Goal: Task Accomplishment & Management: Manage account settings

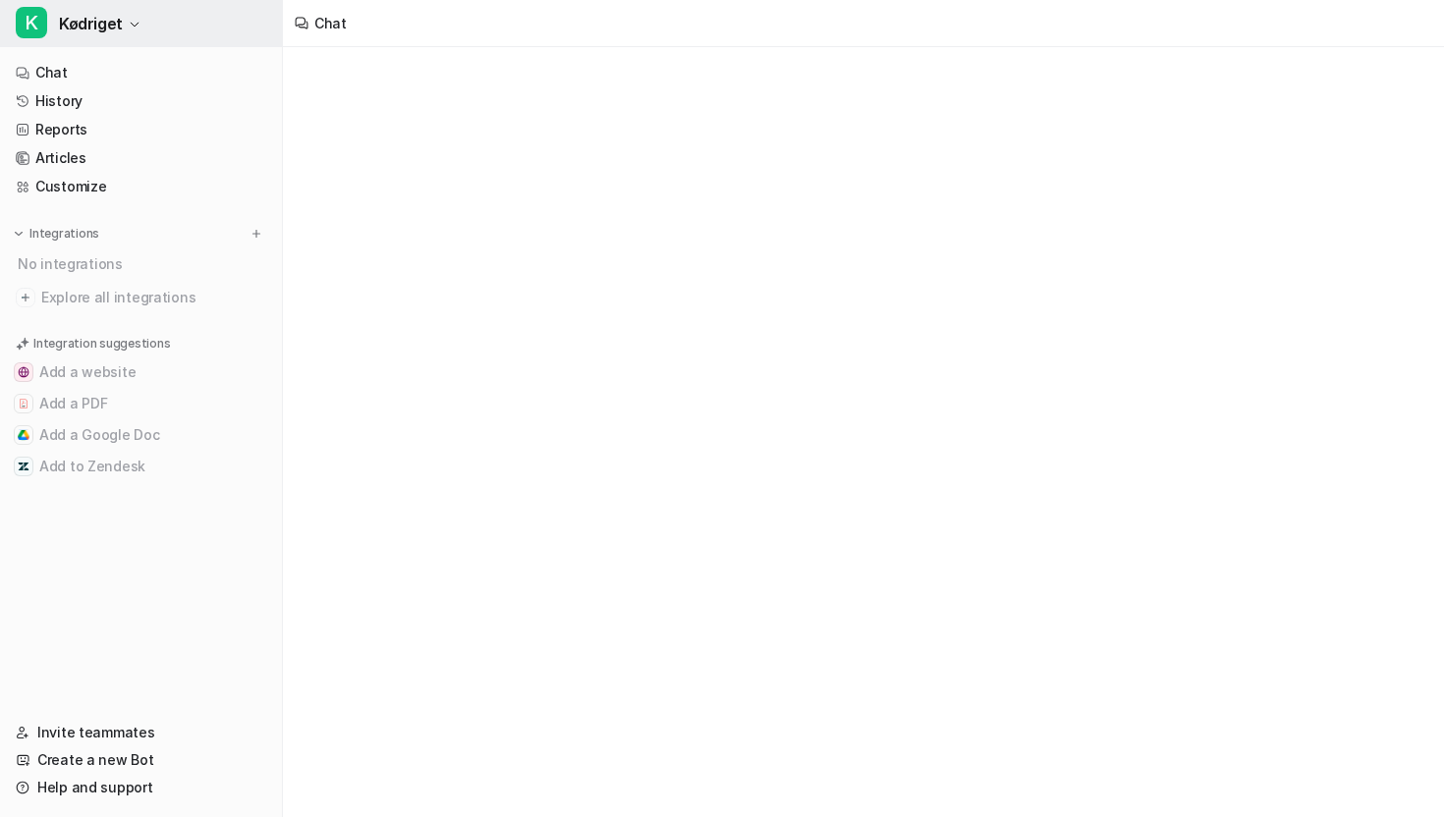
click at [110, 35] on span "Kødriget" at bounding box center [91, 24] width 64 height 28
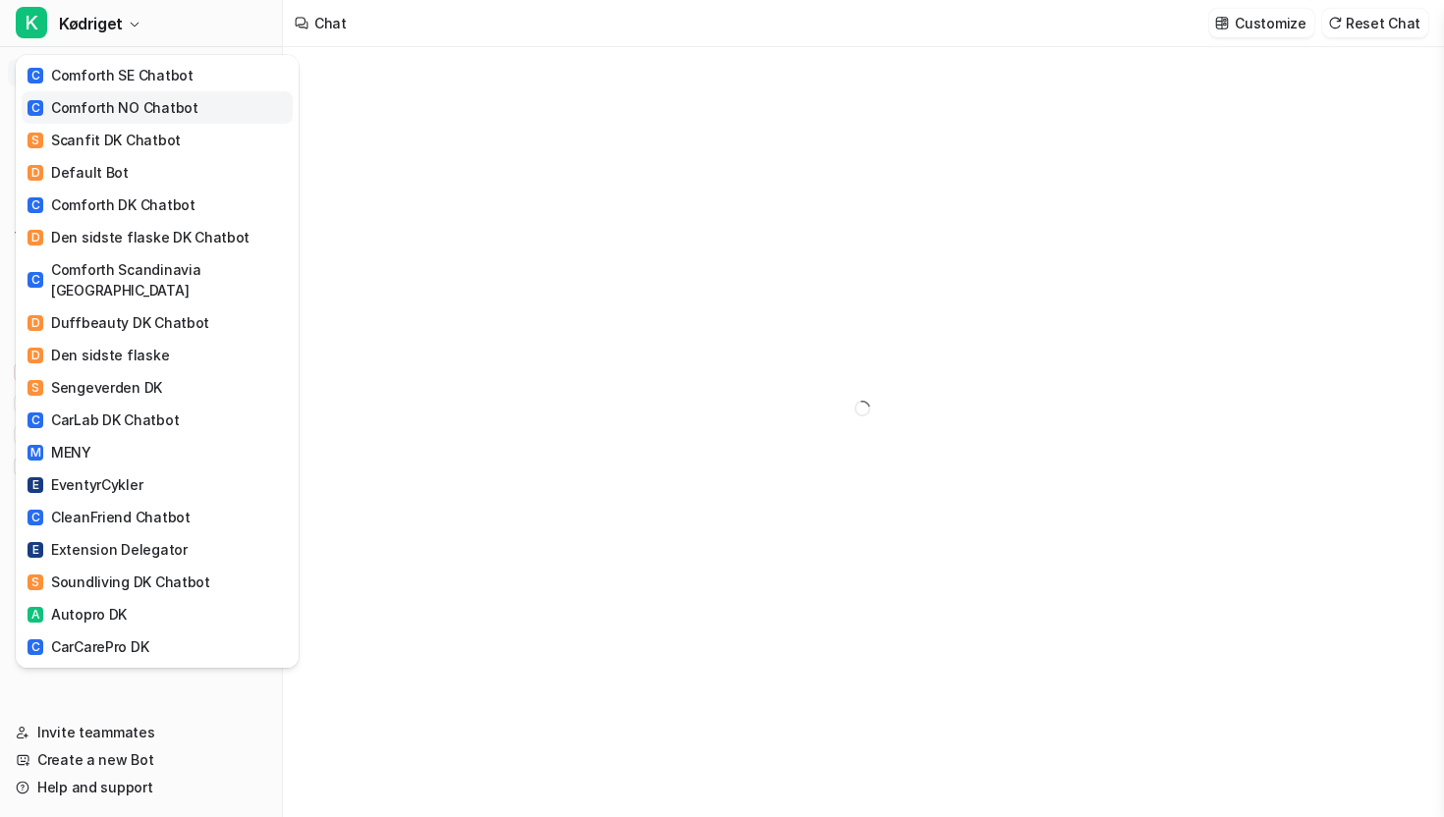
type textarea "**********"
click at [135, 80] on div "C Comforth SE Chatbot" at bounding box center [111, 75] width 166 height 21
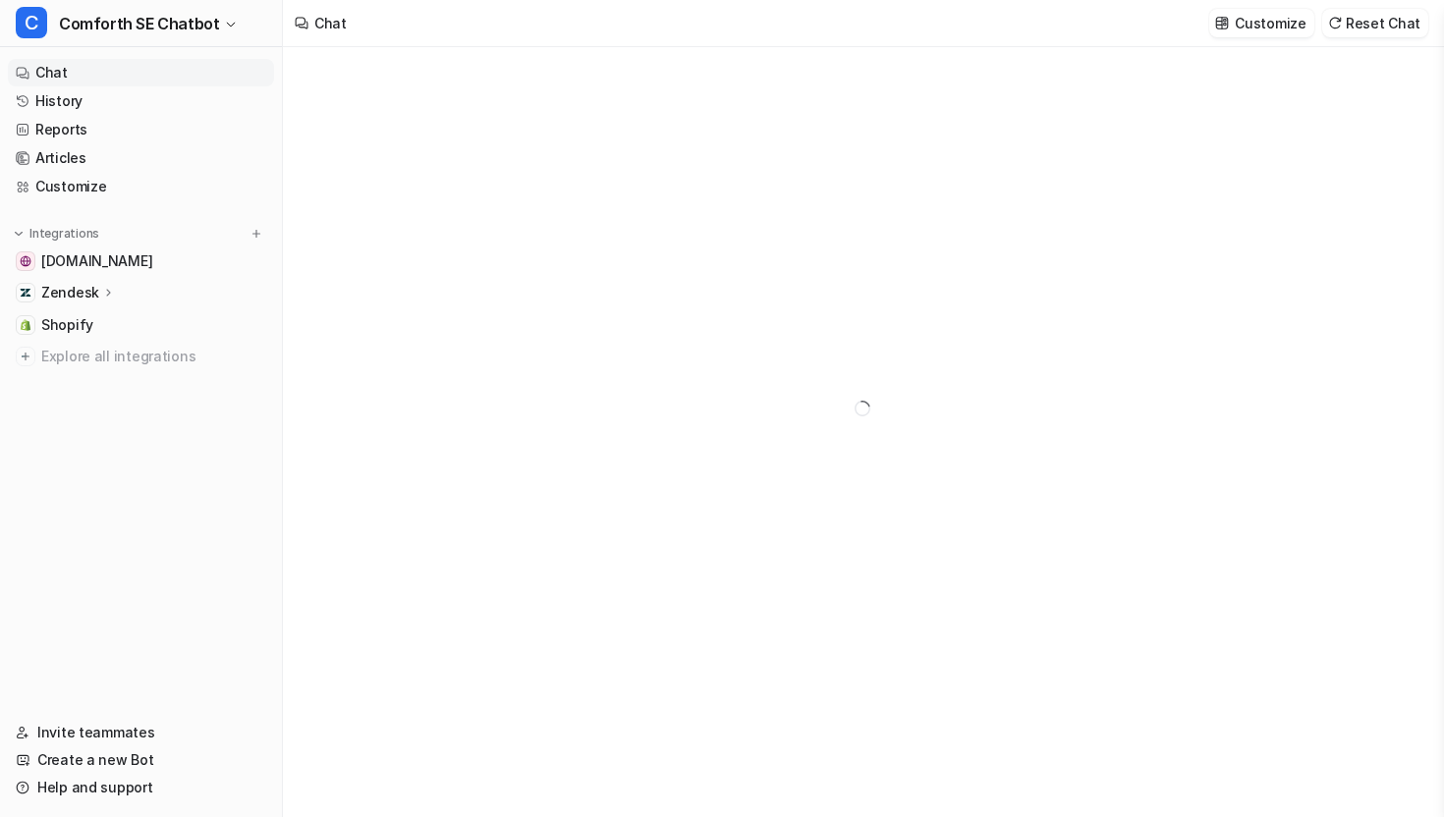
type textarea "**********"
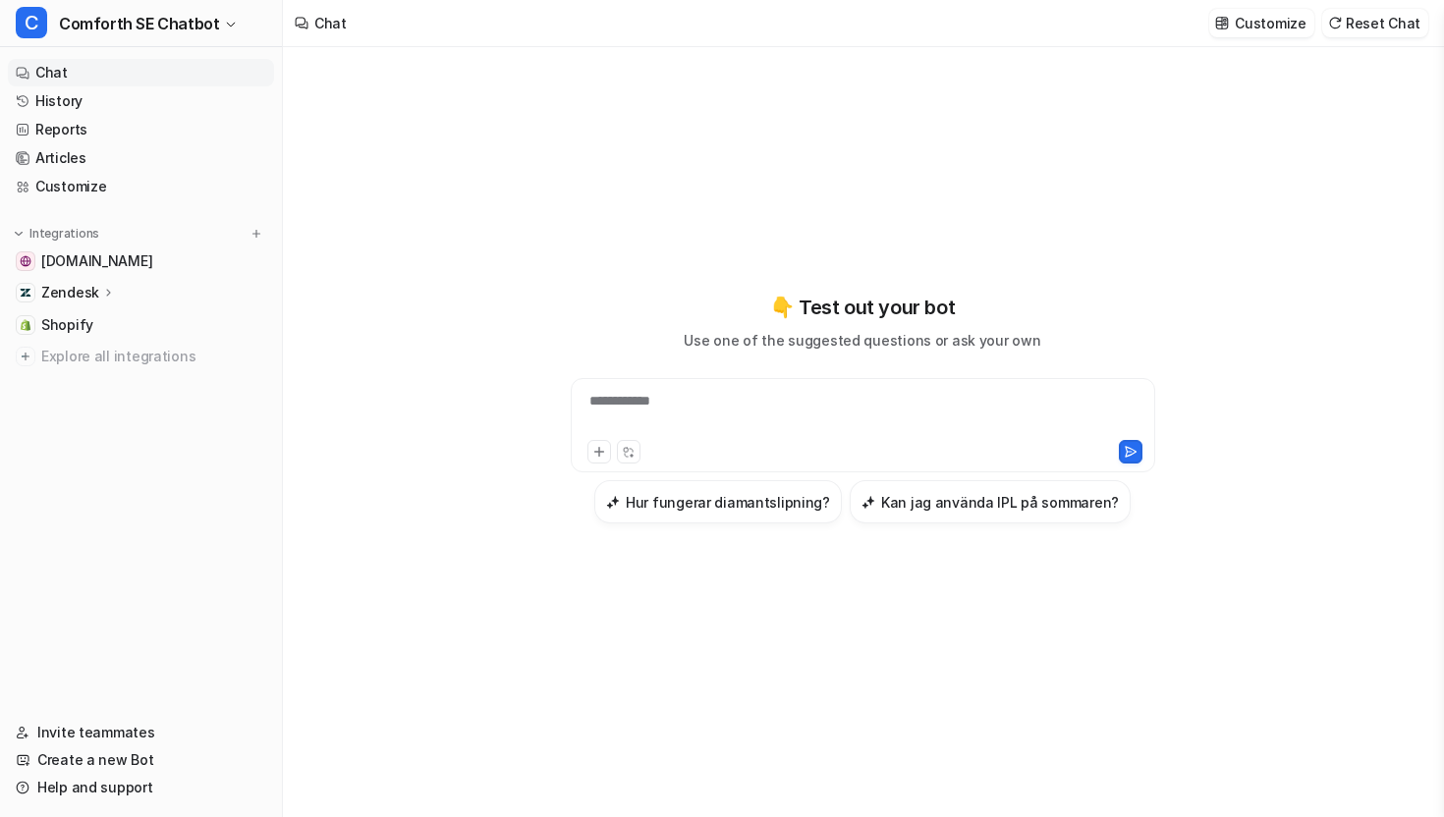
click at [93, 289] on p "Zendesk" at bounding box center [70, 293] width 58 height 20
click at [87, 371] on p "AI Agent" at bounding box center [86, 378] width 58 height 20
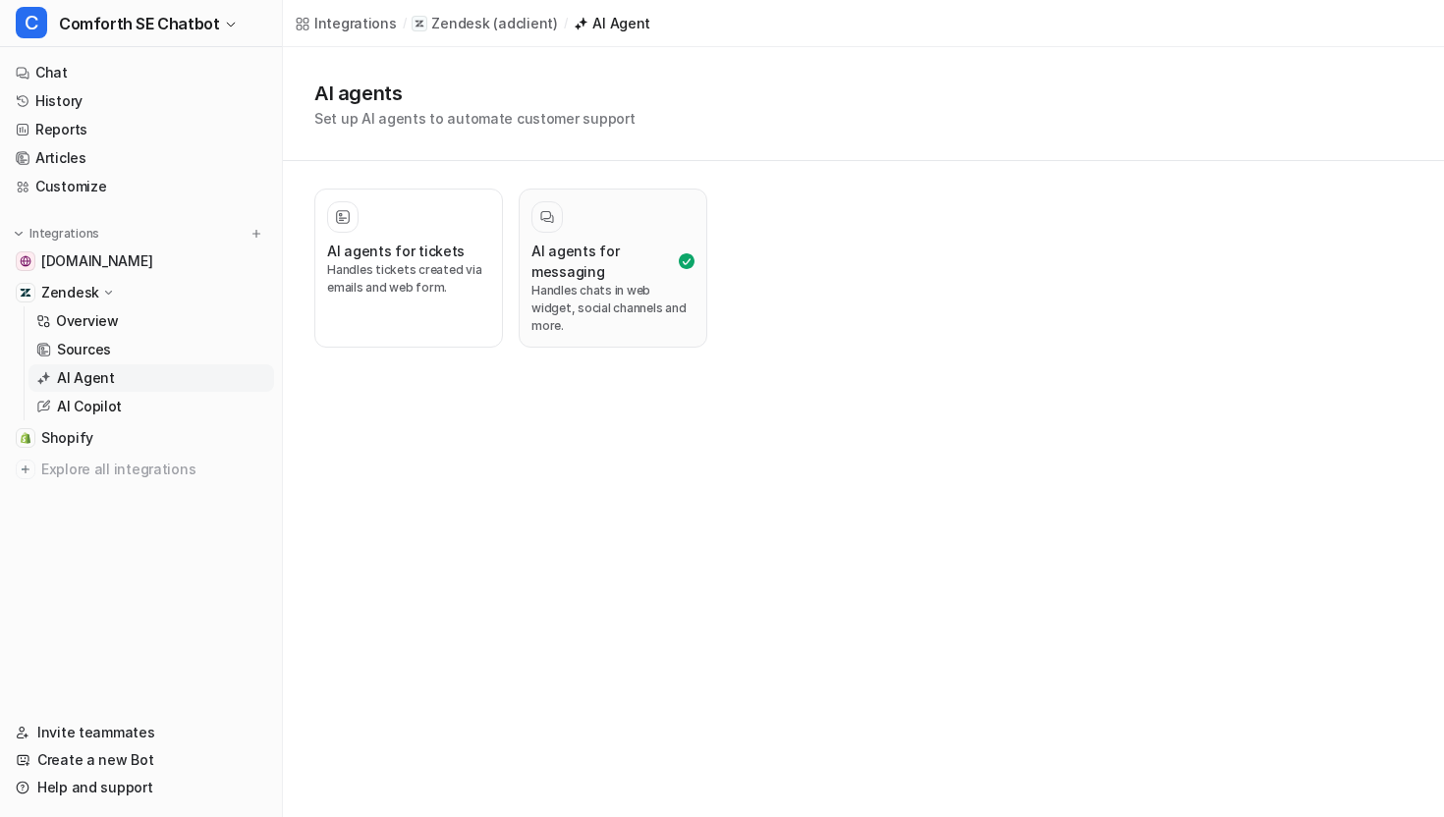
click at [589, 258] on h3 "AI agents for messaging" at bounding box center [602, 261] width 143 height 41
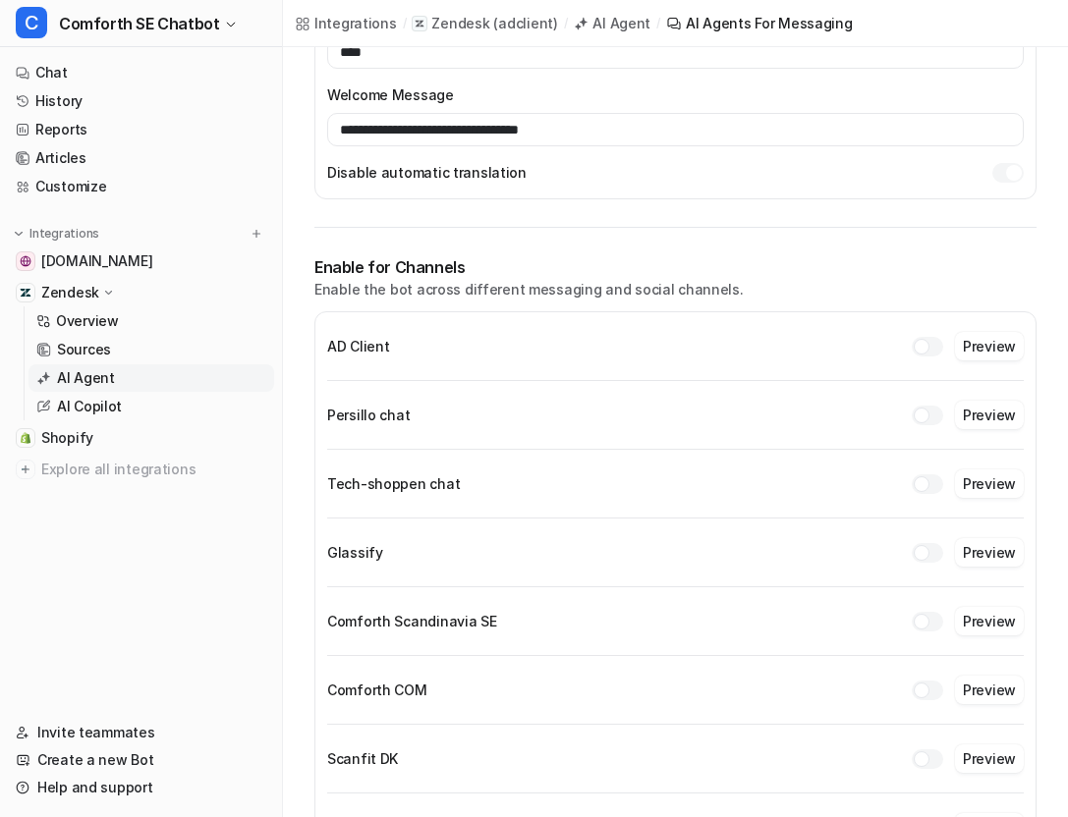
scroll to position [366, 0]
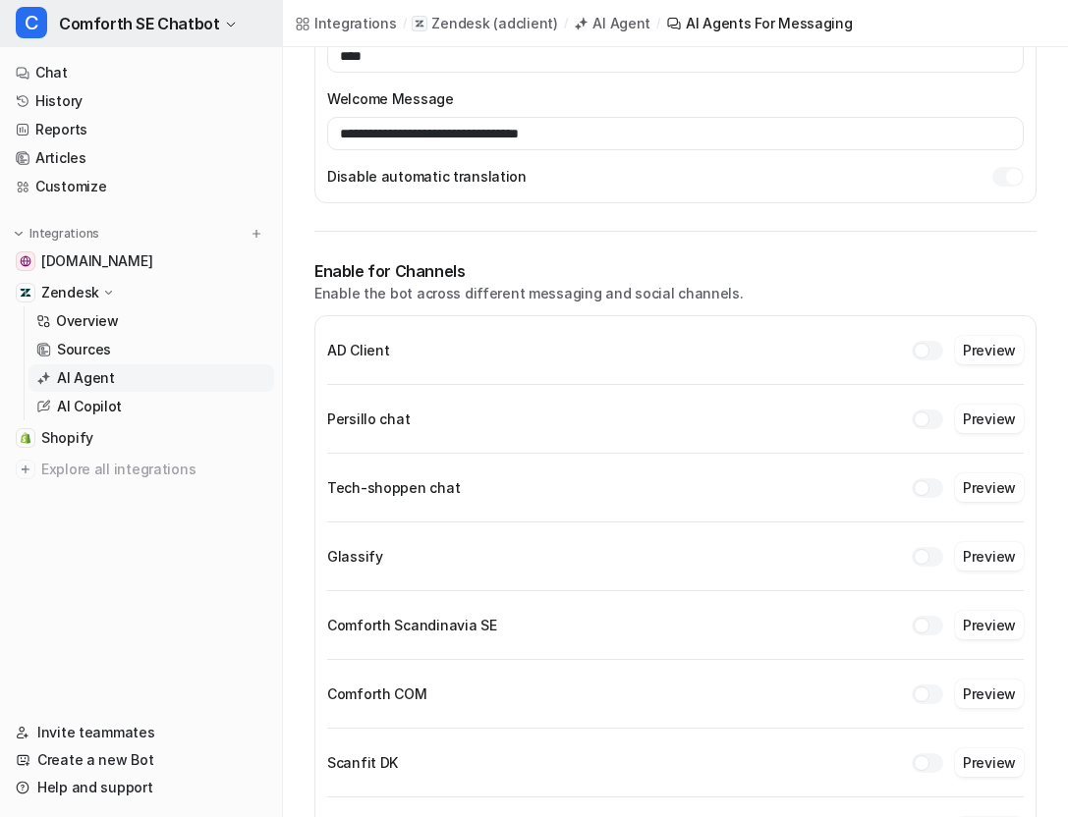
click at [196, 32] on span "Comforth SE Chatbot" at bounding box center [139, 24] width 160 height 28
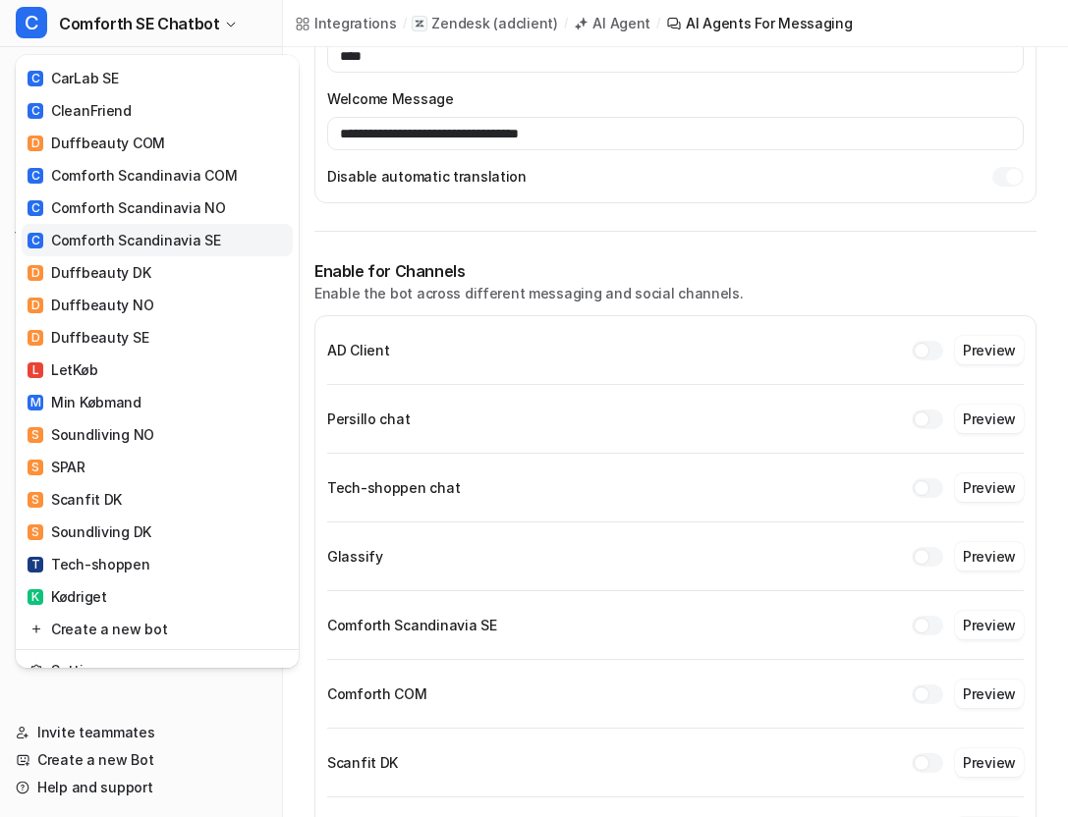
scroll to position [742, 0]
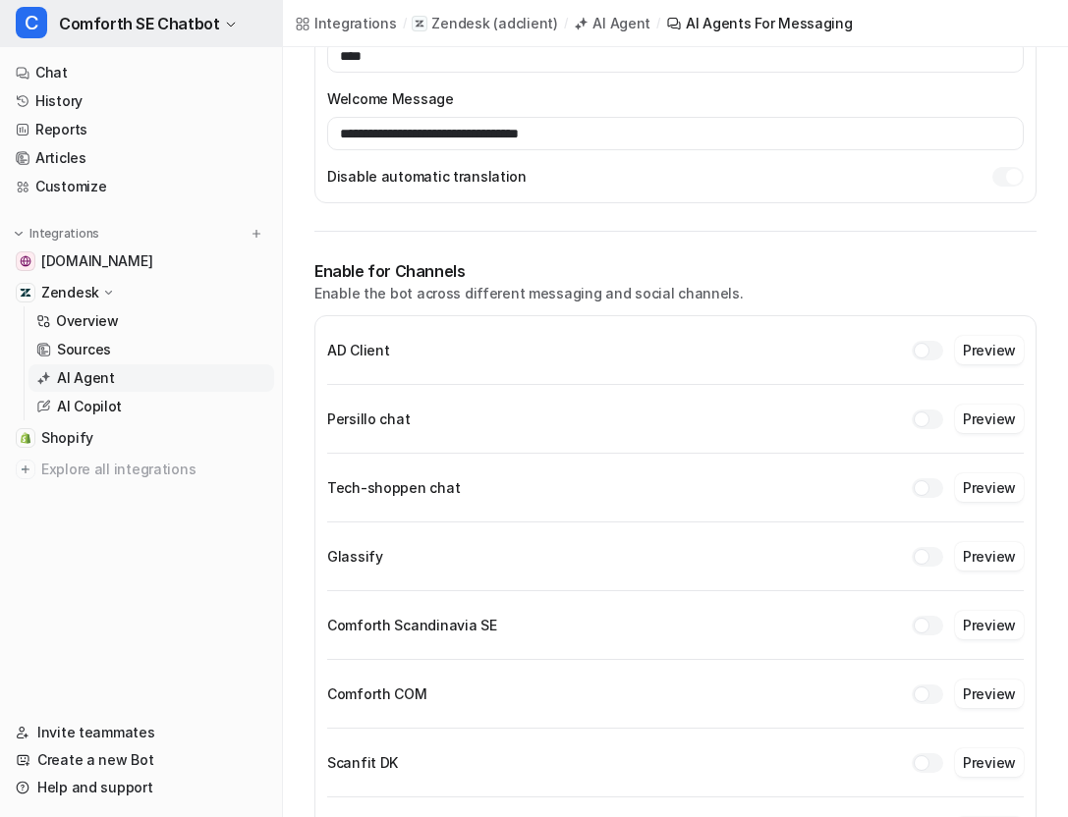
click at [157, 10] on span "Comforth SE Chatbot" at bounding box center [139, 24] width 160 height 28
click at [109, 330] on p "Overview" at bounding box center [87, 321] width 63 height 20
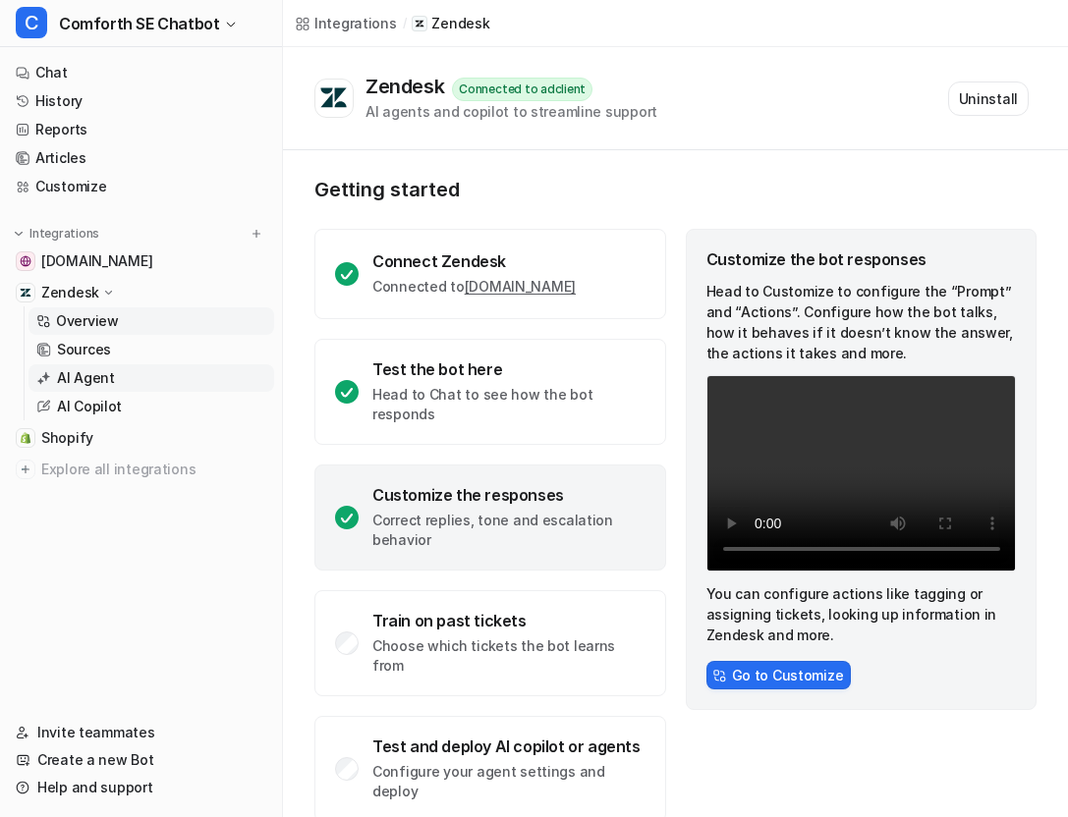
click at [128, 382] on link "AI Agent" at bounding box center [151, 378] width 246 height 28
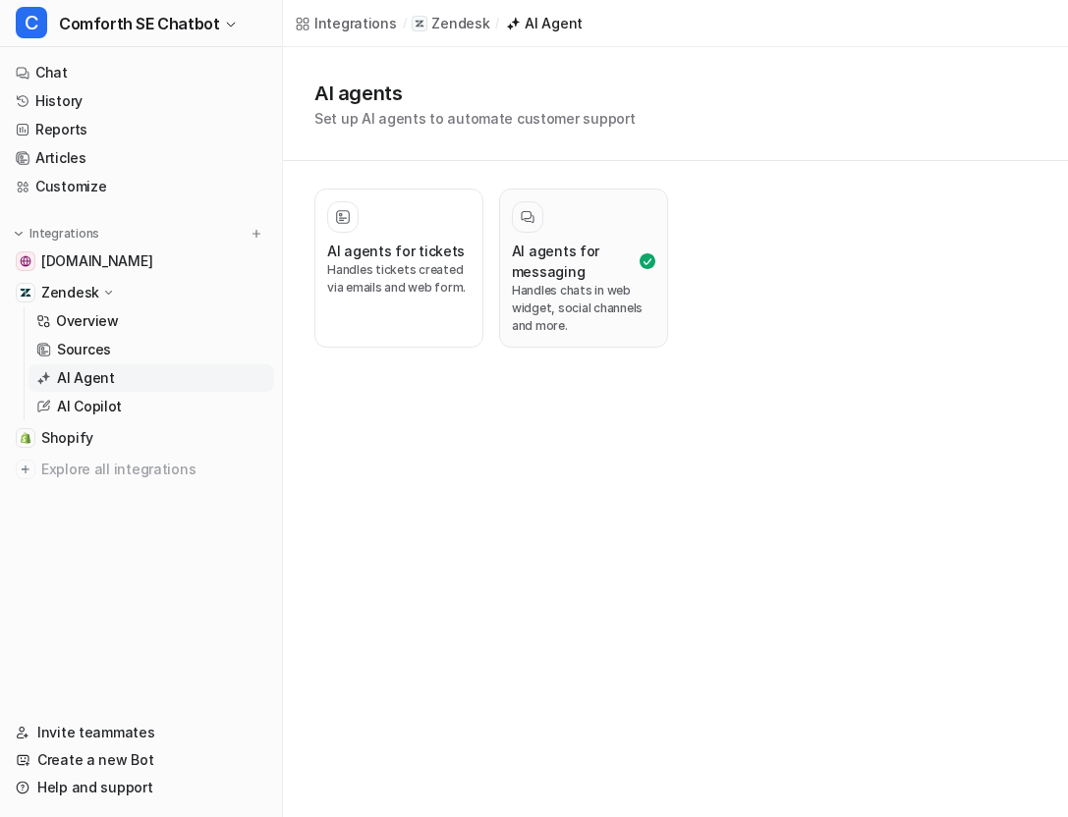
click at [587, 274] on h3 "AI agents for messaging" at bounding box center [574, 261] width 124 height 41
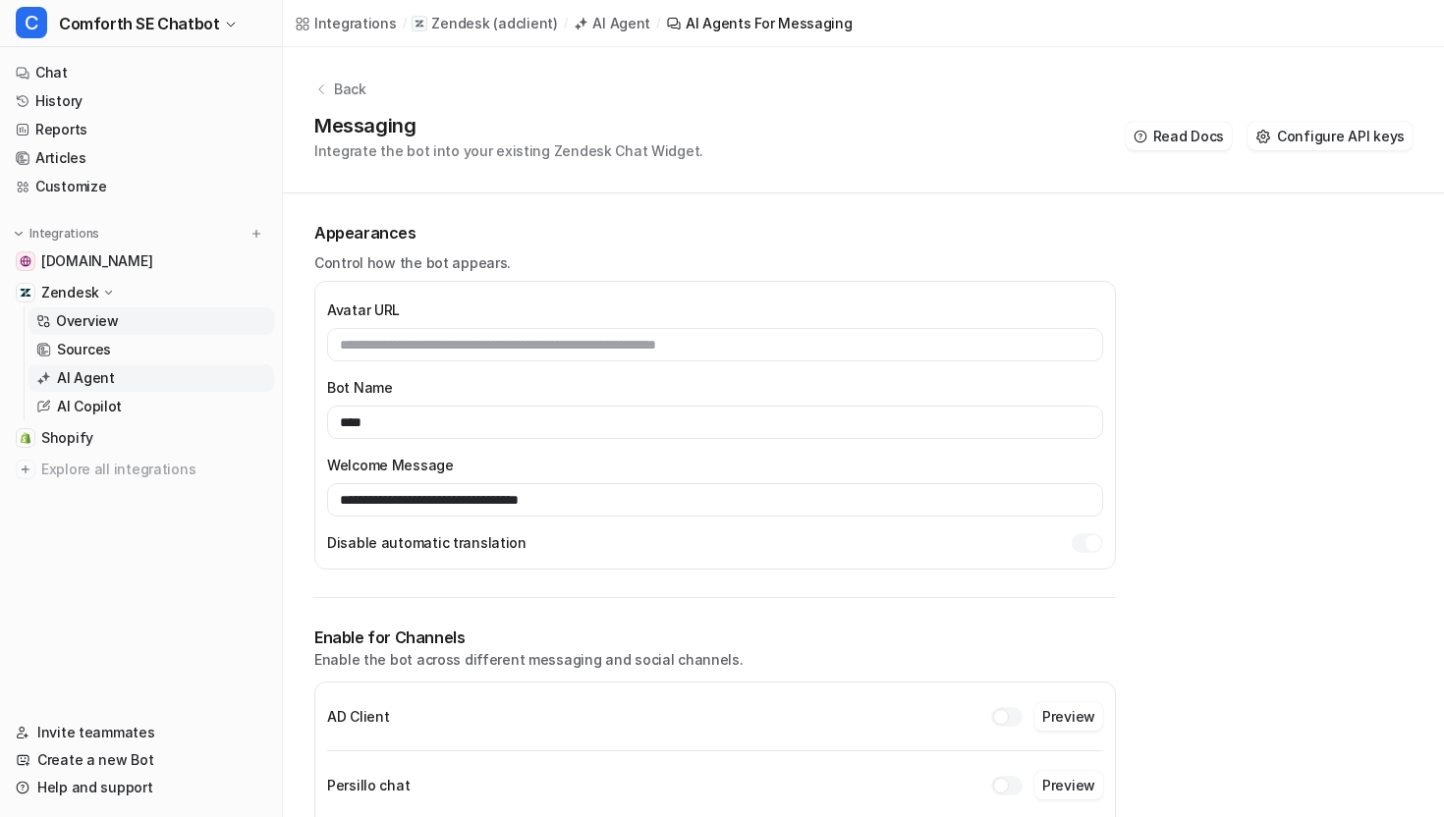
click at [96, 315] on p "Overview" at bounding box center [87, 321] width 63 height 20
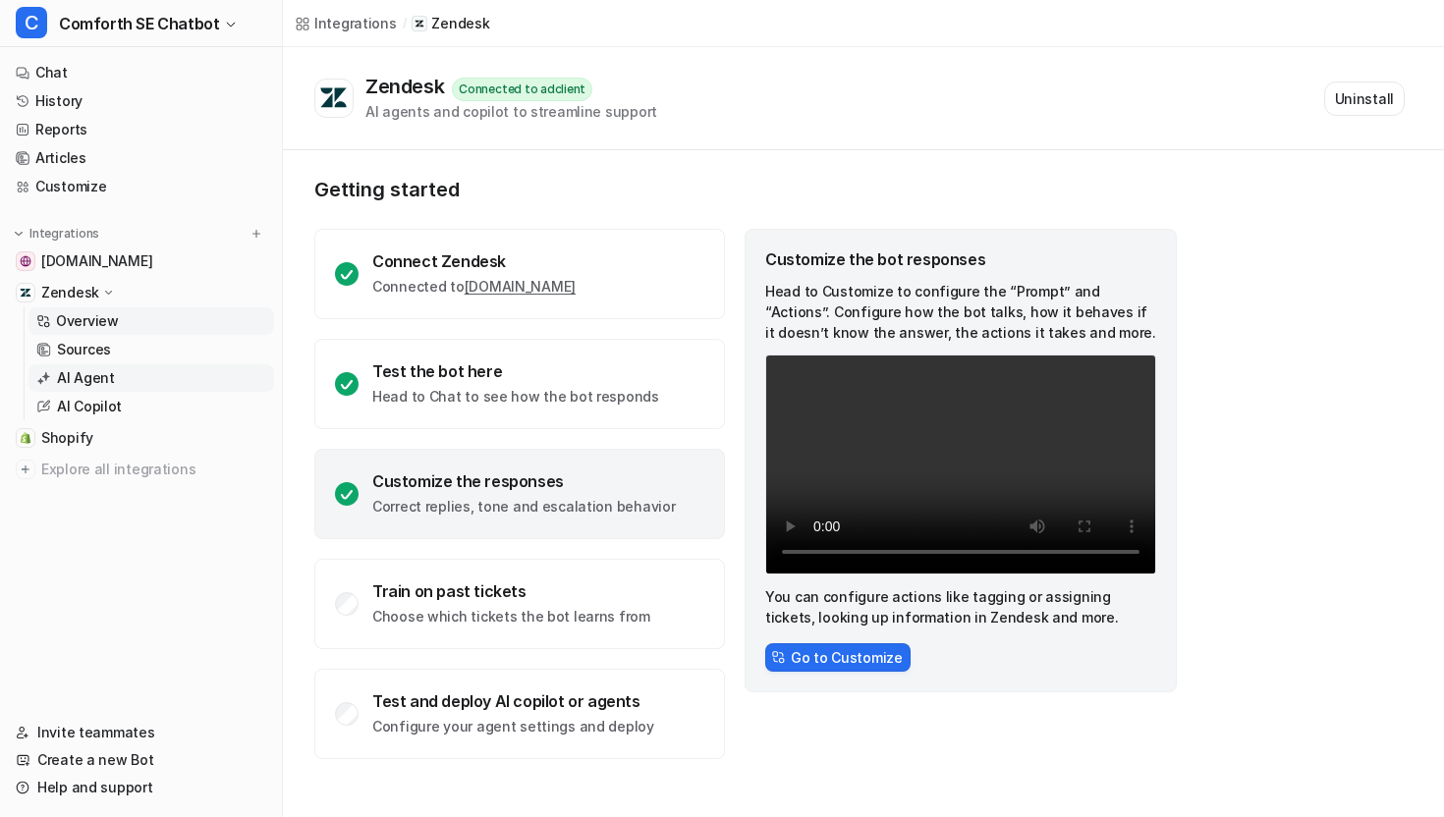
click at [102, 368] on p "AI Agent" at bounding box center [86, 378] width 58 height 20
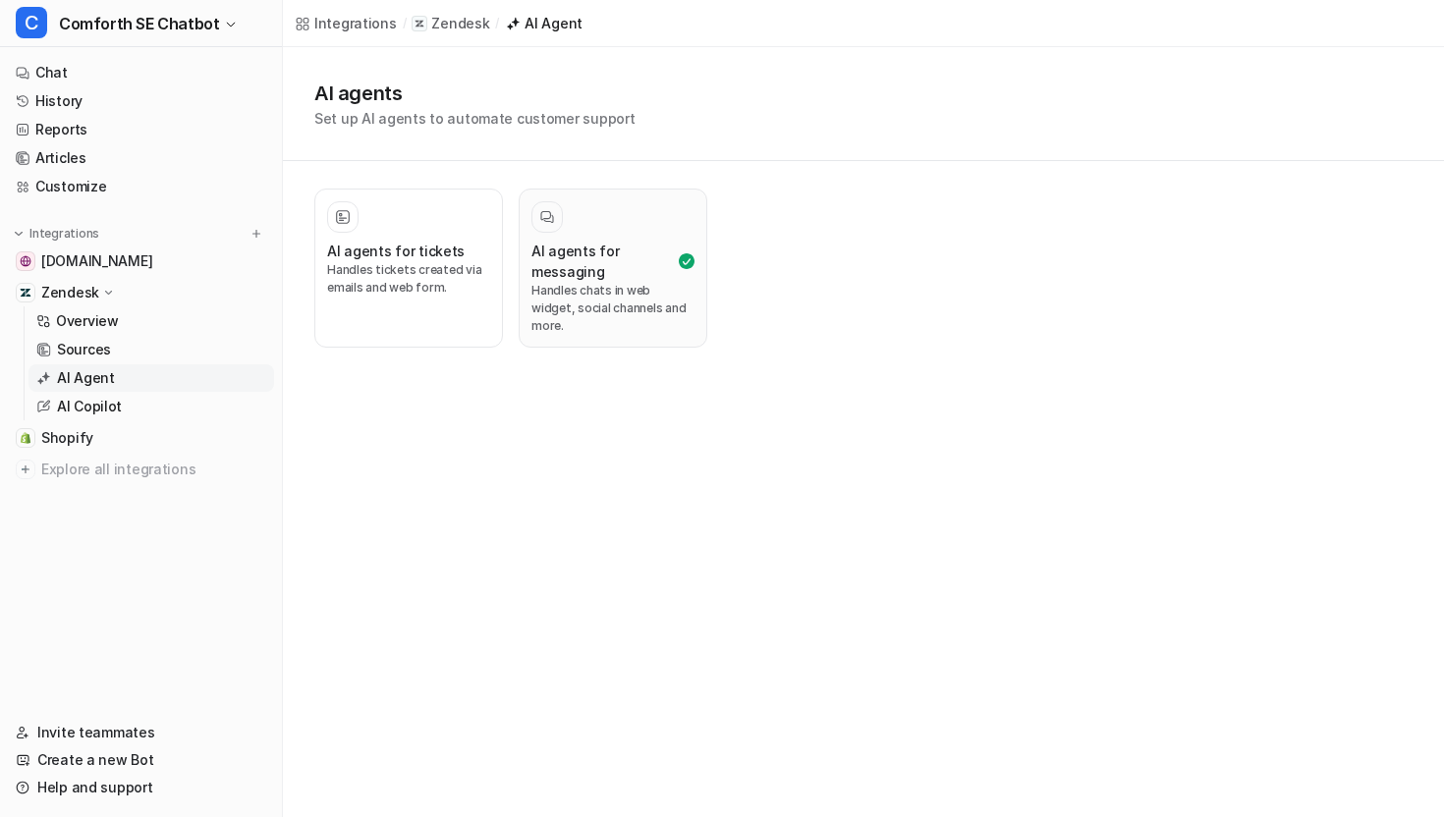
click at [576, 277] on h3 "AI agents for messaging" at bounding box center [602, 261] width 143 height 41
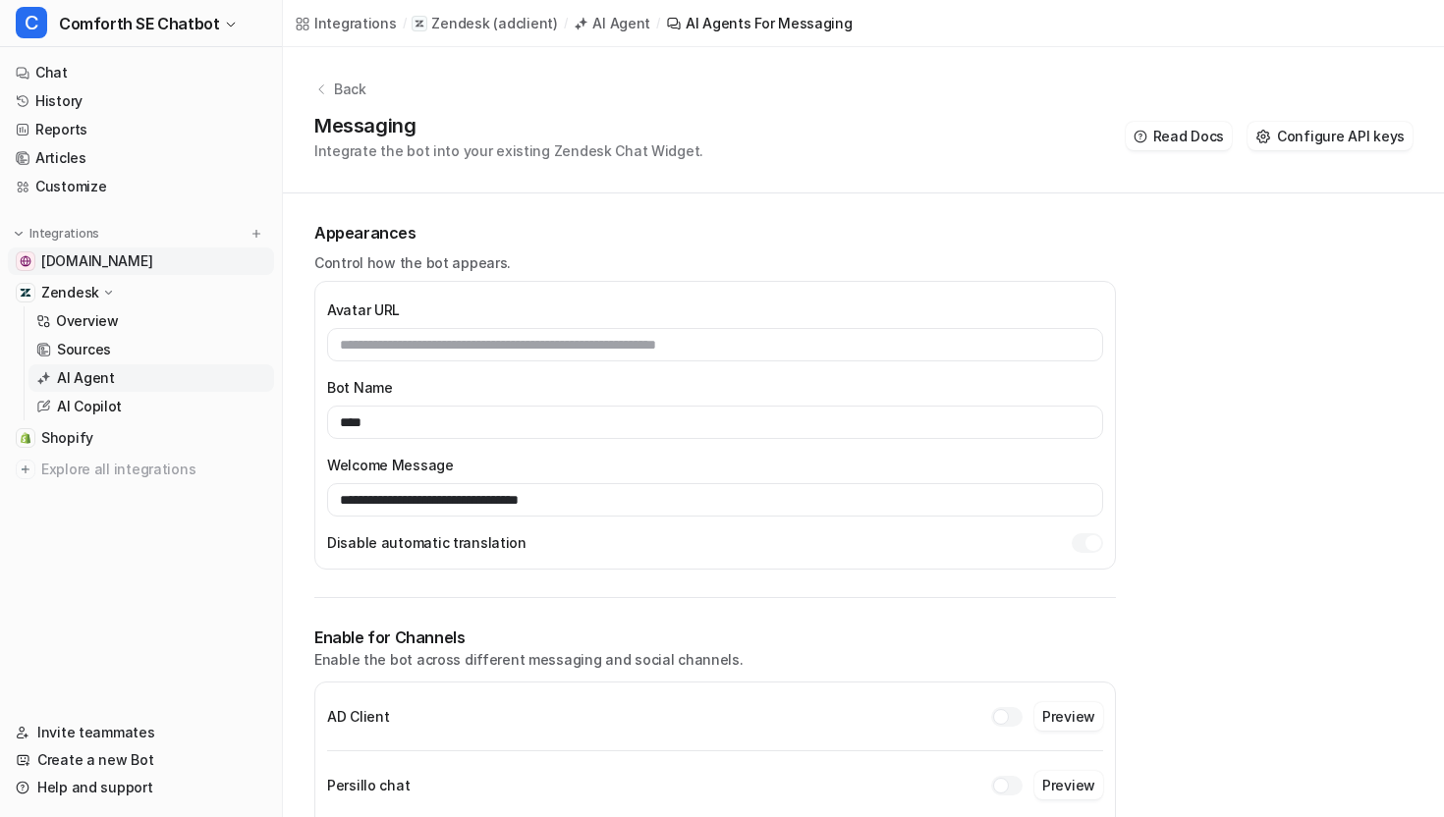
click at [90, 259] on span "[DOMAIN_NAME]" at bounding box center [96, 261] width 111 height 20
